Goal: Transaction & Acquisition: Purchase product/service

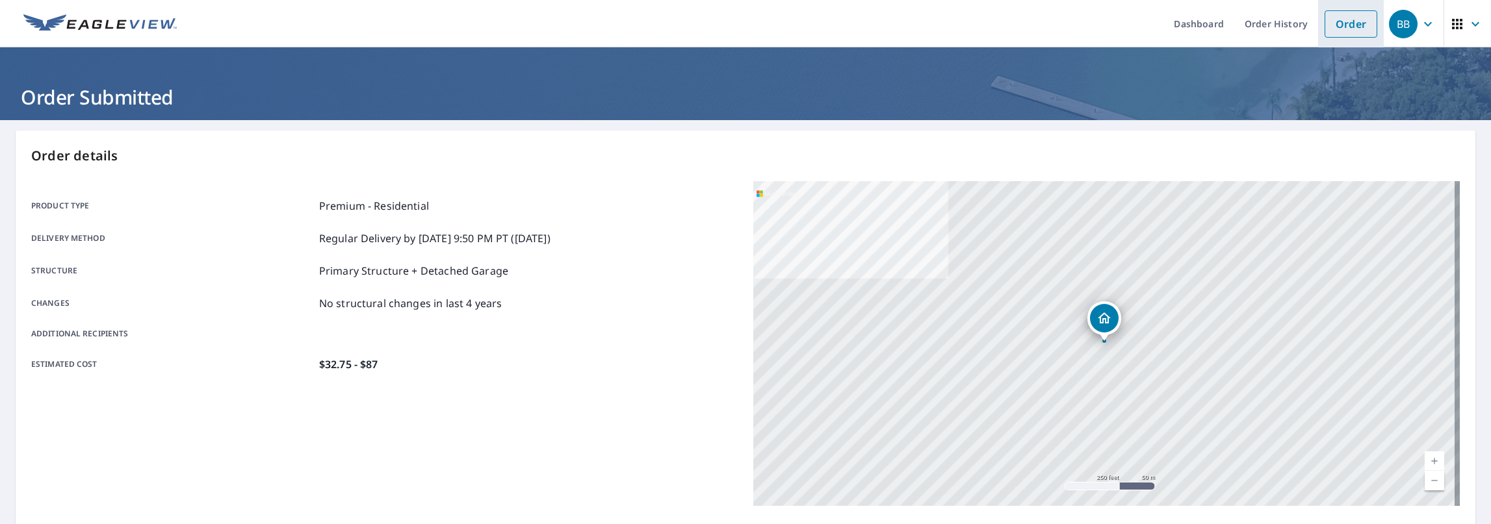
click at [1324, 23] on link "Order" at bounding box center [1350, 23] width 53 height 27
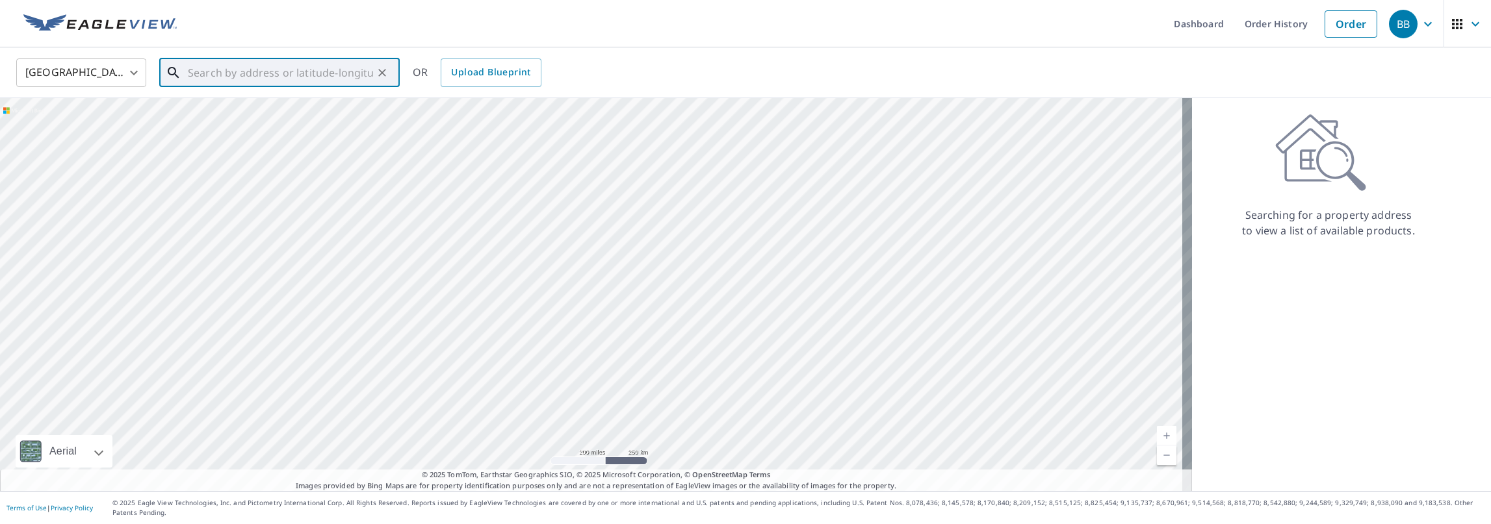
click at [282, 75] on input "text" at bounding box center [280, 73] width 185 height 36
click at [290, 116] on span "[STREET_ADDRESS]" at bounding box center [287, 111] width 204 height 16
type input "[STREET_ADDRESS]"
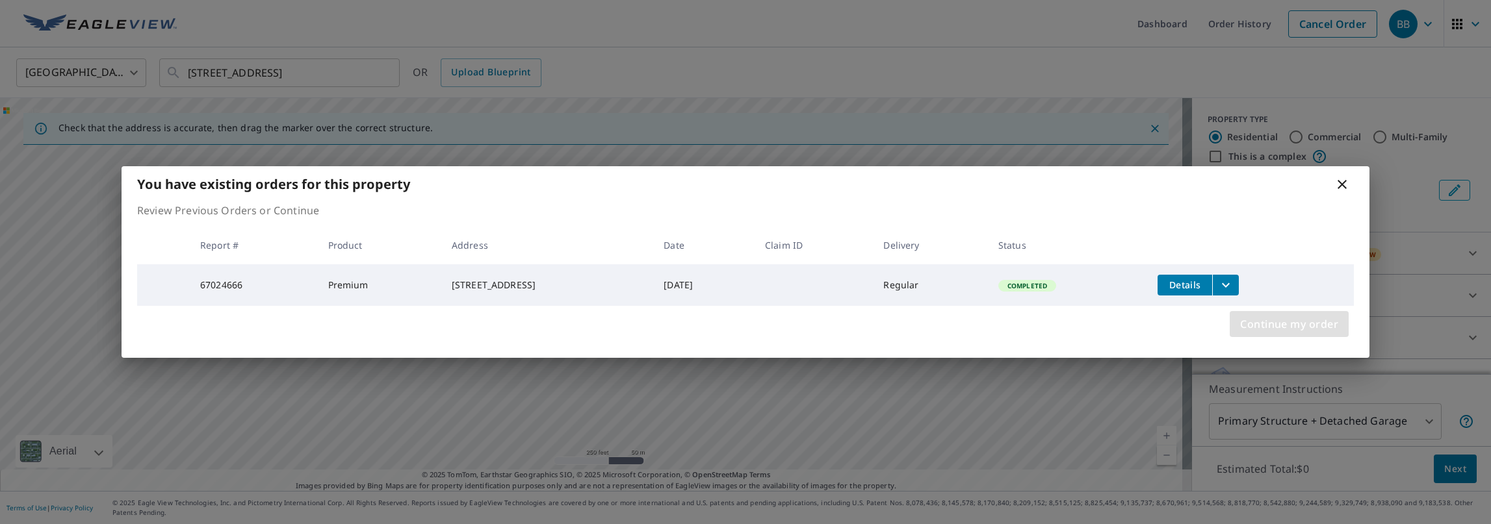
click at [1300, 321] on span "Continue my order" at bounding box center [1289, 324] width 98 height 18
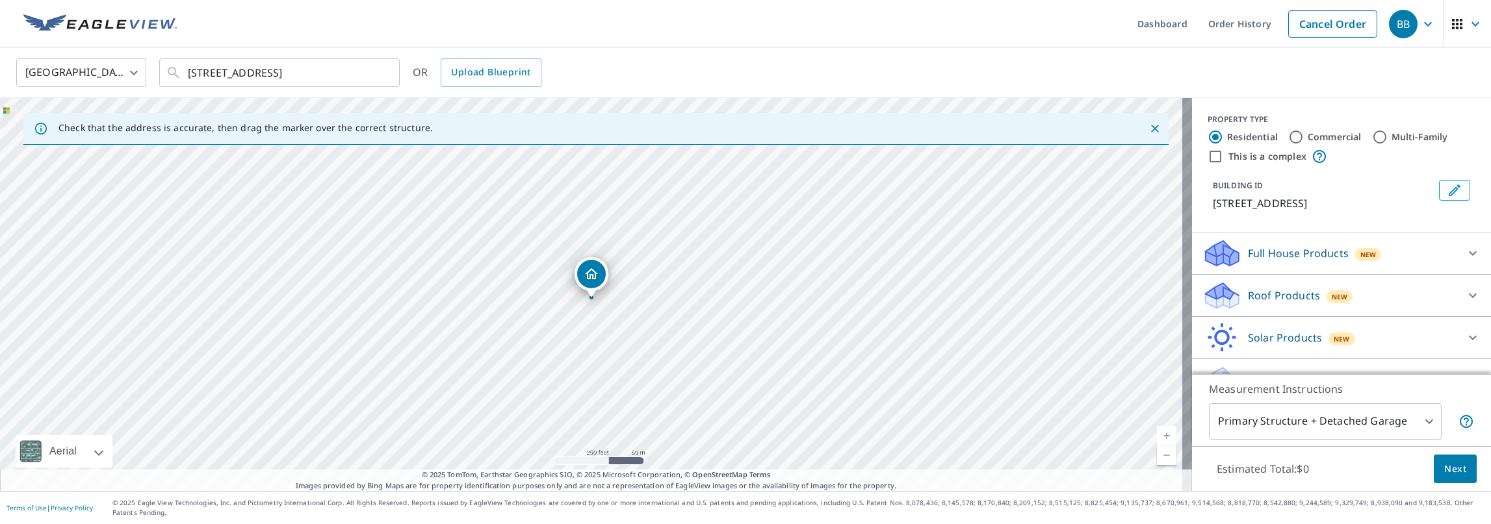
click at [1254, 295] on p "Roof Products" at bounding box center [1284, 296] width 72 height 16
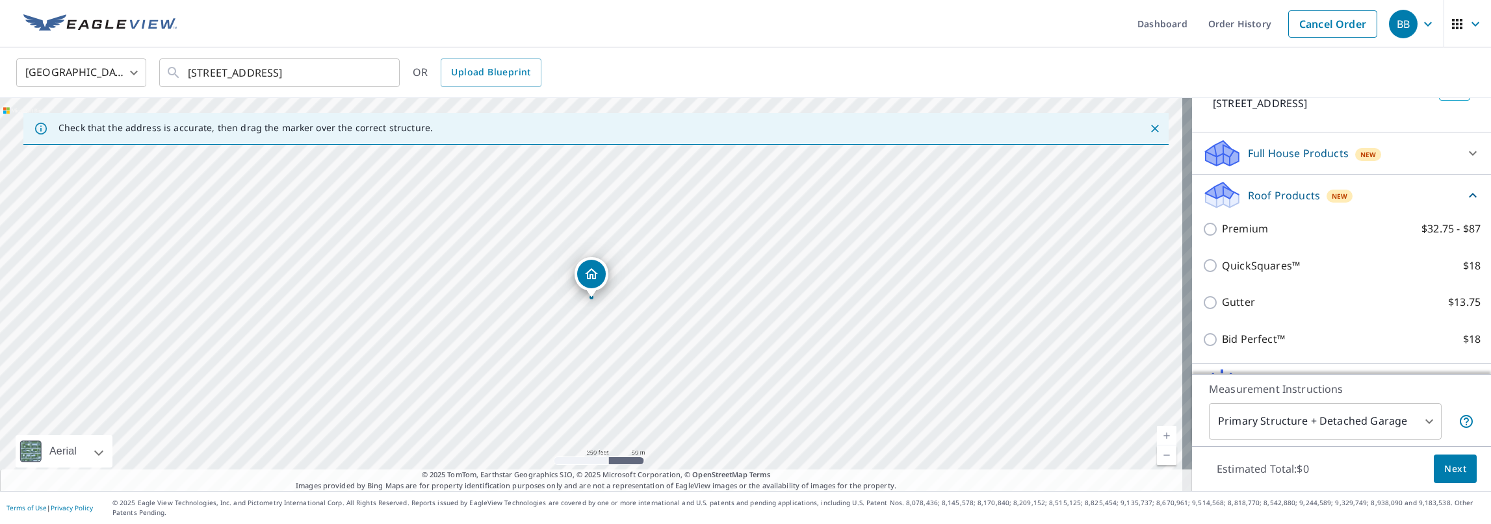
scroll to position [98, 0]
click at [1242, 235] on p "Premium" at bounding box center [1245, 231] width 46 height 16
click at [1222, 235] on input "Premium $32.75 - $87" at bounding box center [1211, 232] width 19 height 16
checkbox input "true"
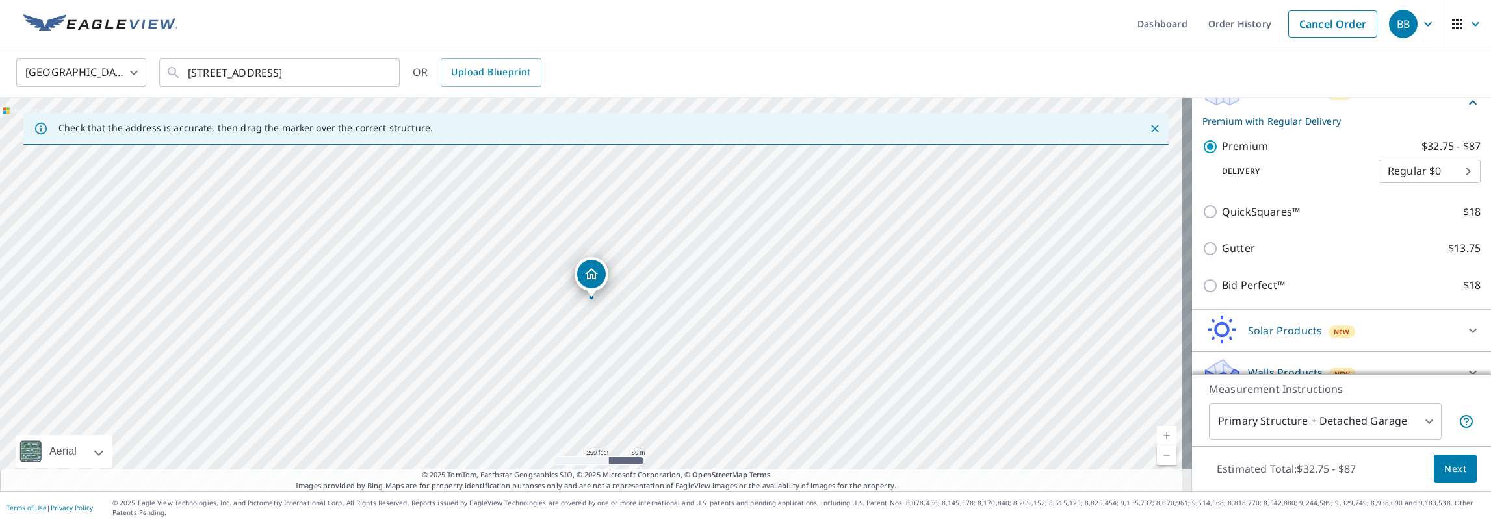
scroll to position [212, 0]
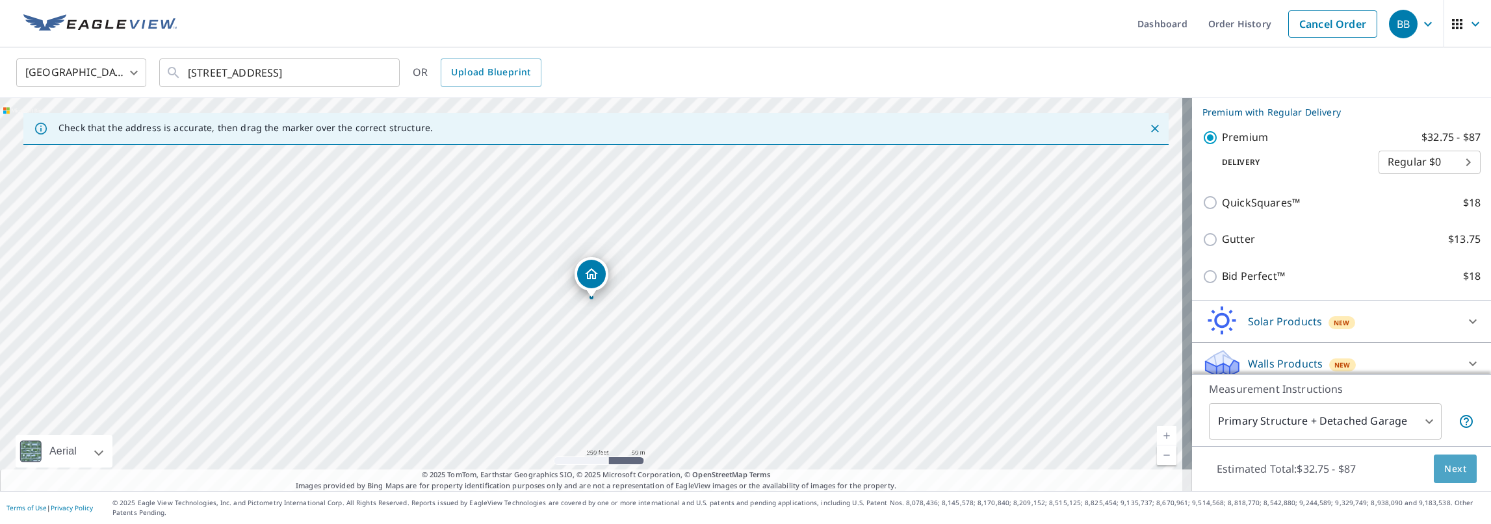
click at [1444, 478] on span "Next" at bounding box center [1455, 469] width 22 height 16
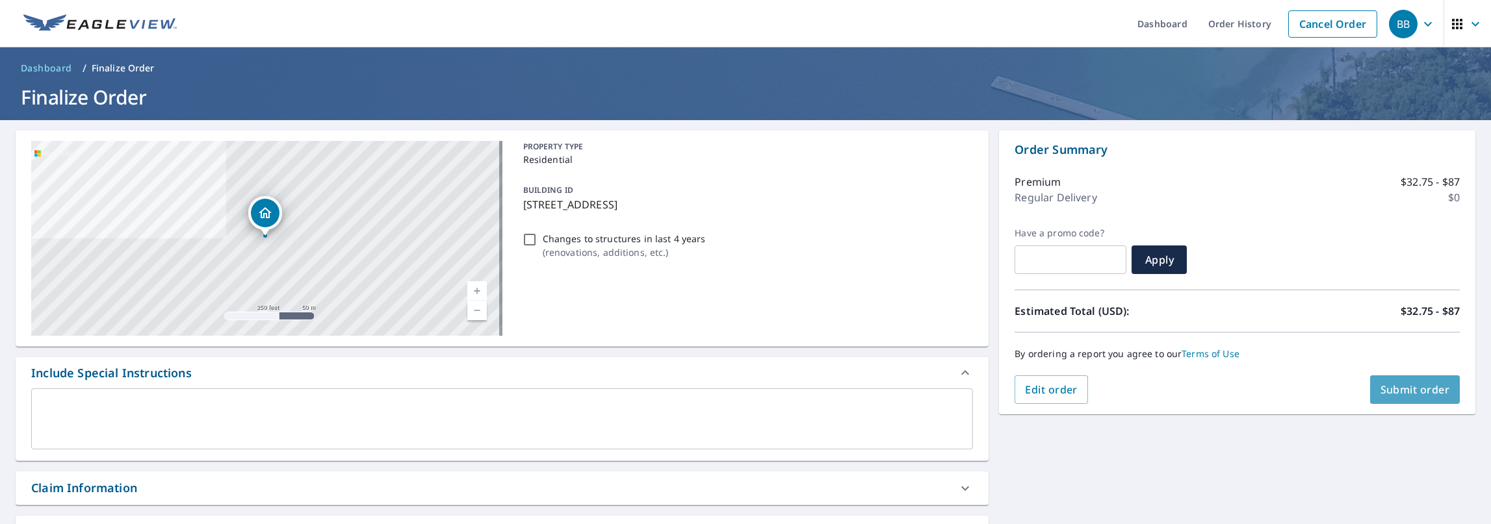
click at [1422, 393] on span "Submit order" at bounding box center [1415, 390] width 70 height 14
